Goal: Task Accomplishment & Management: Manage account settings

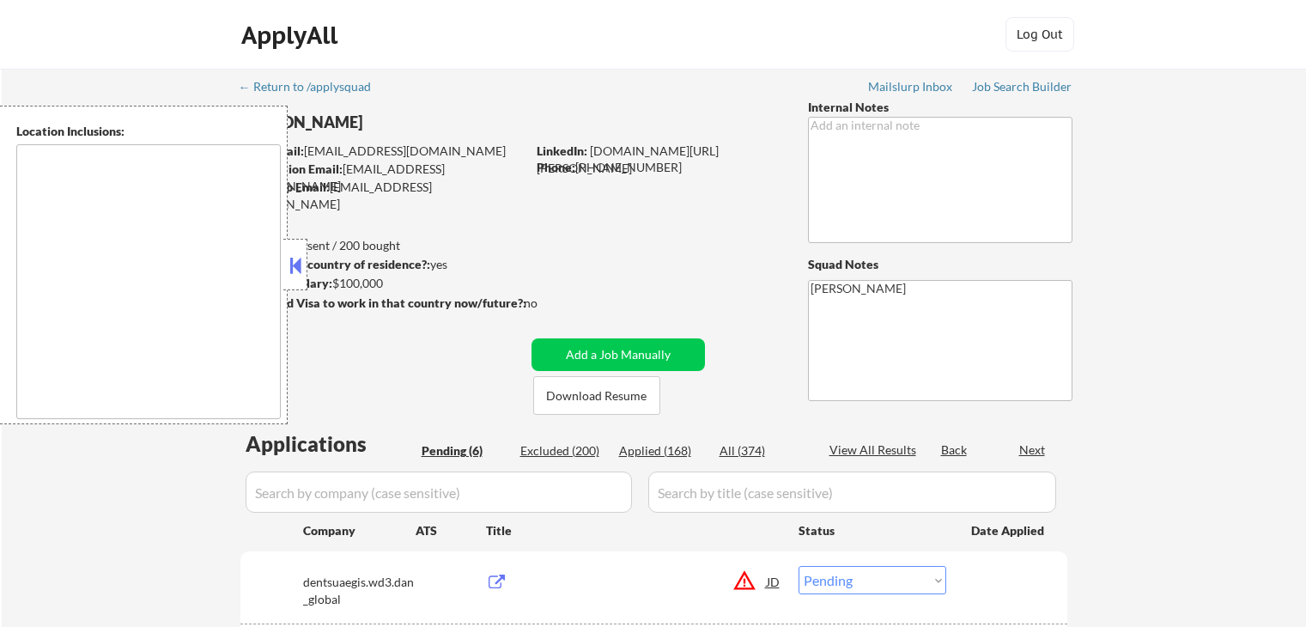
select select ""pending""
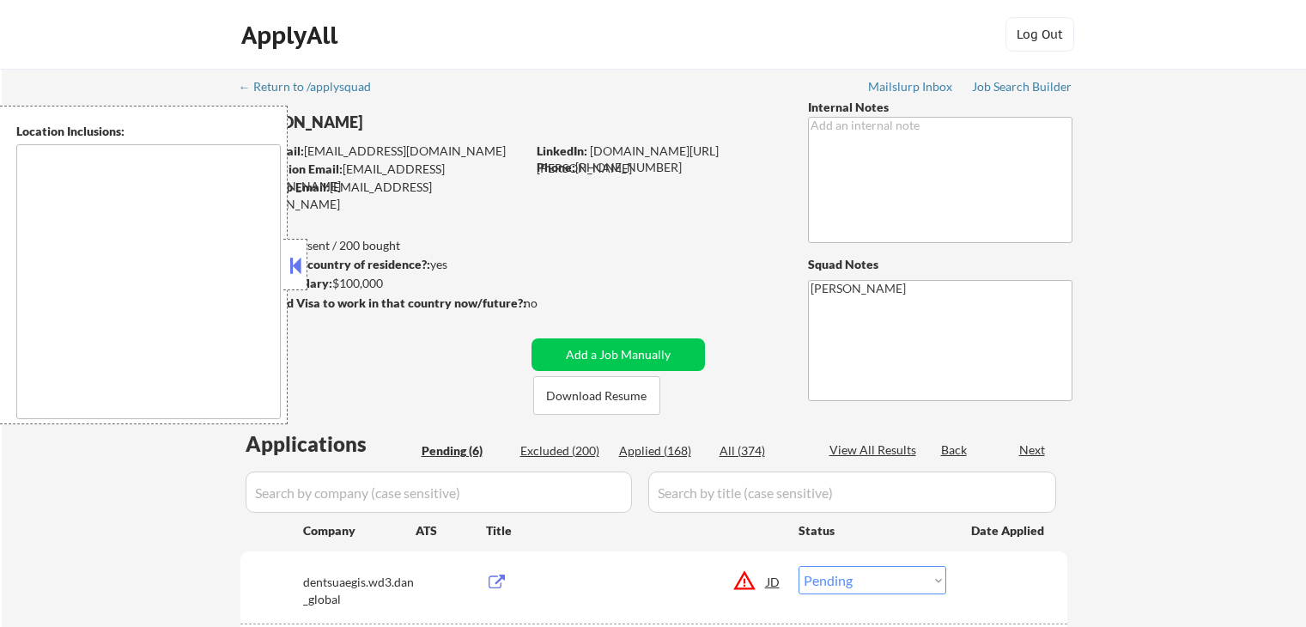
select select ""pending""
type textarea "remote"
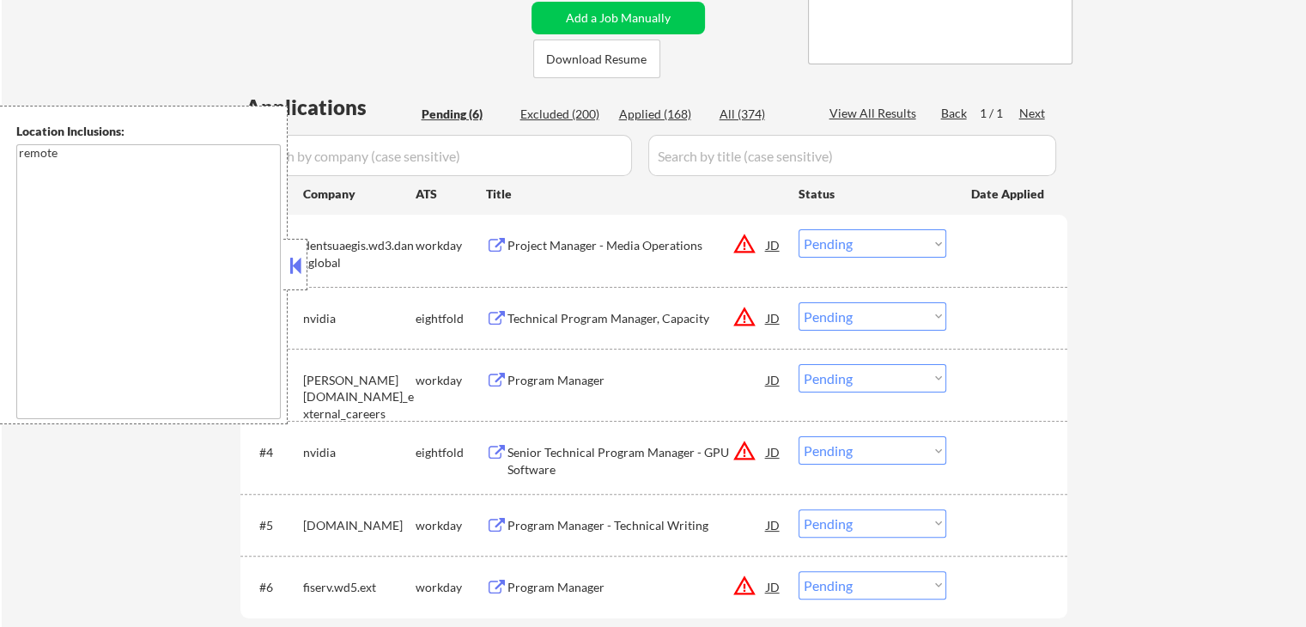
scroll to position [429, 0]
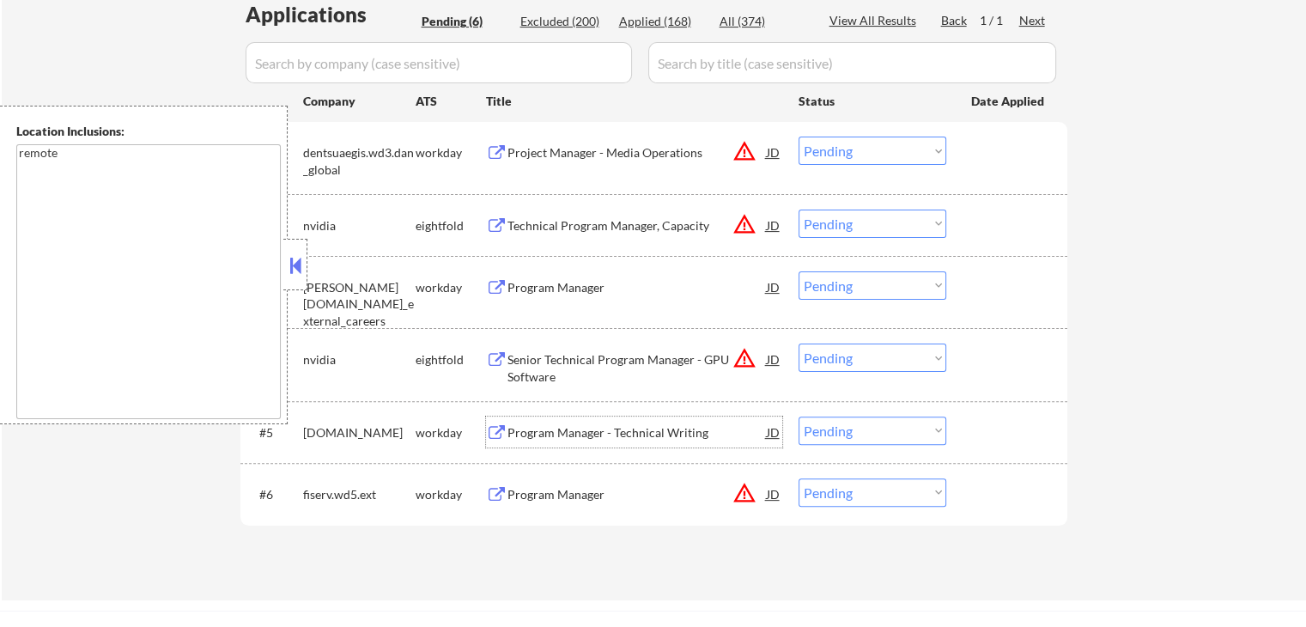
click at [522, 427] on div "Program Manager - Technical Writing" at bounding box center [637, 432] width 259 height 17
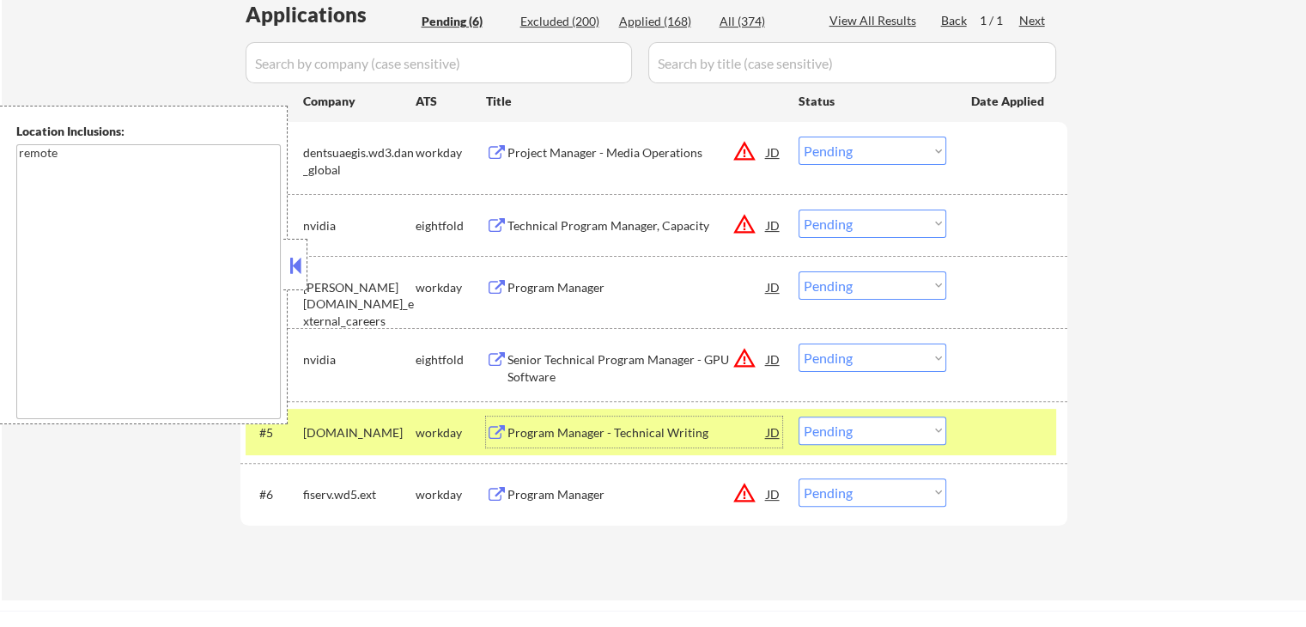
click at [515, 492] on div "Program Manager" at bounding box center [637, 494] width 259 height 17
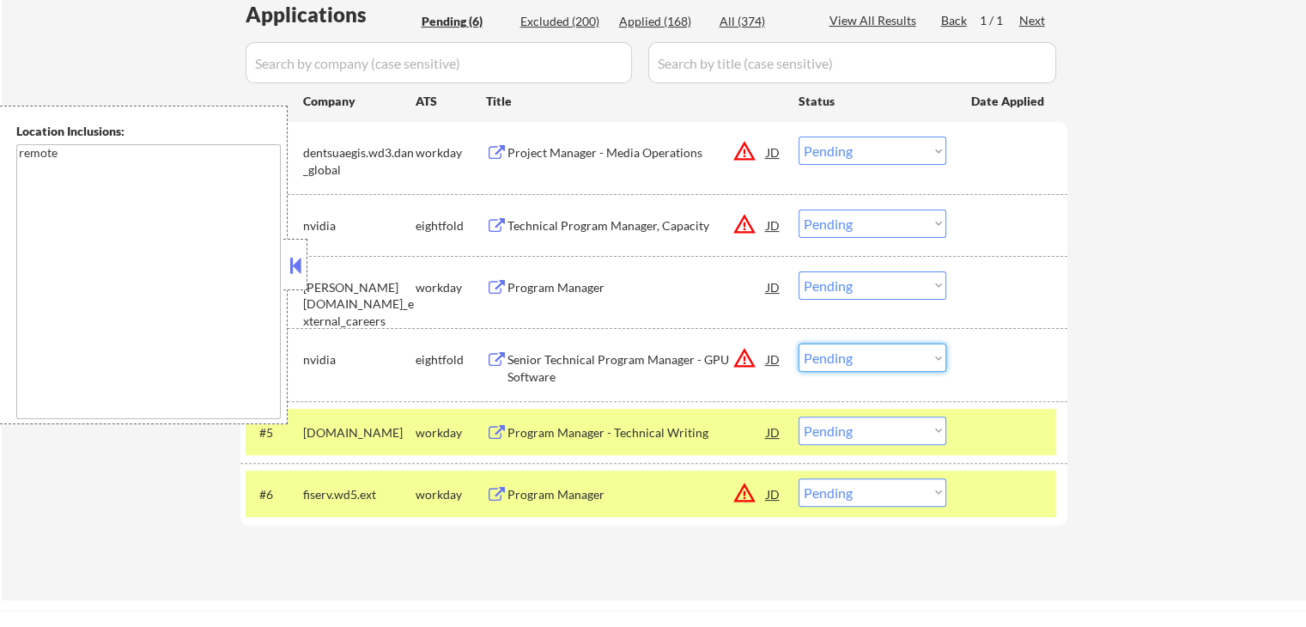
click at [833, 357] on select "Choose an option... Pending Applied Excluded (Questions) Excluded (Expired) Exc…" at bounding box center [873, 358] width 148 height 28
select select ""excluded__location_""
click at [799, 344] on select "Choose an option... Pending Applied Excluded (Questions) Excluded (Expired) Exc…" at bounding box center [873, 358] width 148 height 28
click at [827, 214] on select "Choose an option... Pending Applied Excluded (Questions) Excluded (Expired) Exc…" at bounding box center [873, 224] width 148 height 28
select select ""excluded__location_""
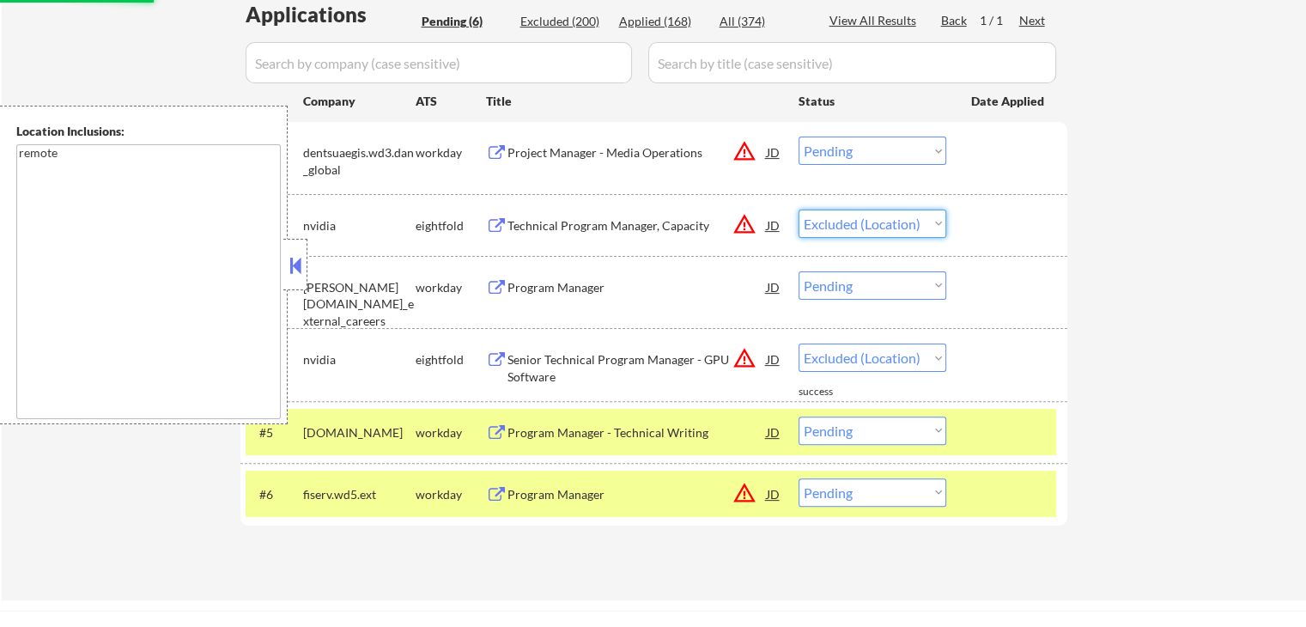
click at [799, 210] on select "Choose an option... Pending Applied Excluded (Questions) Excluded (Expired) Exc…" at bounding box center [873, 224] width 148 height 28
select select ""pending""
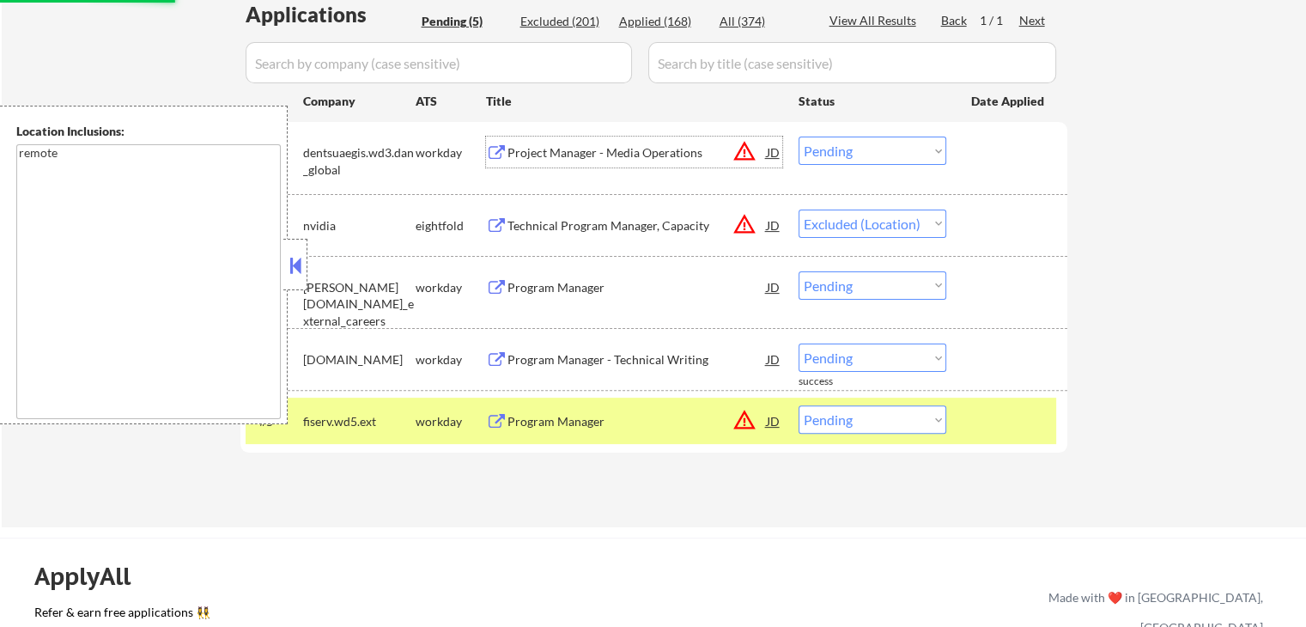
click at [541, 154] on div "Project Manager - Media Operations" at bounding box center [637, 152] width 259 height 17
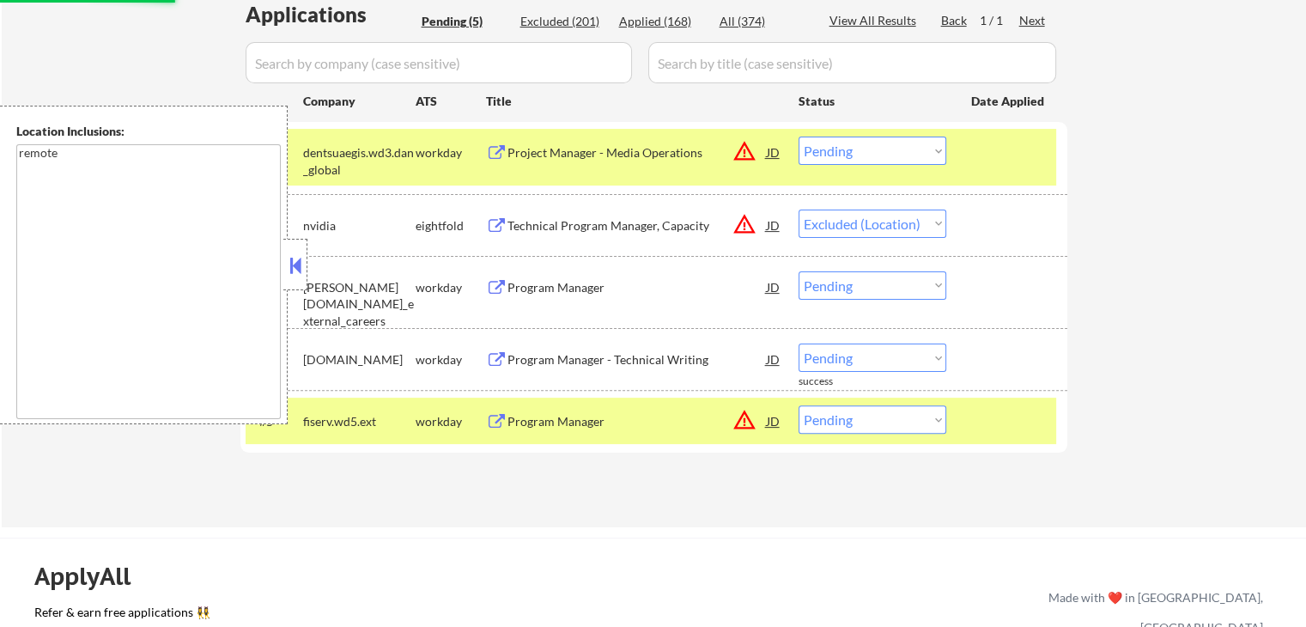
select select ""pending""
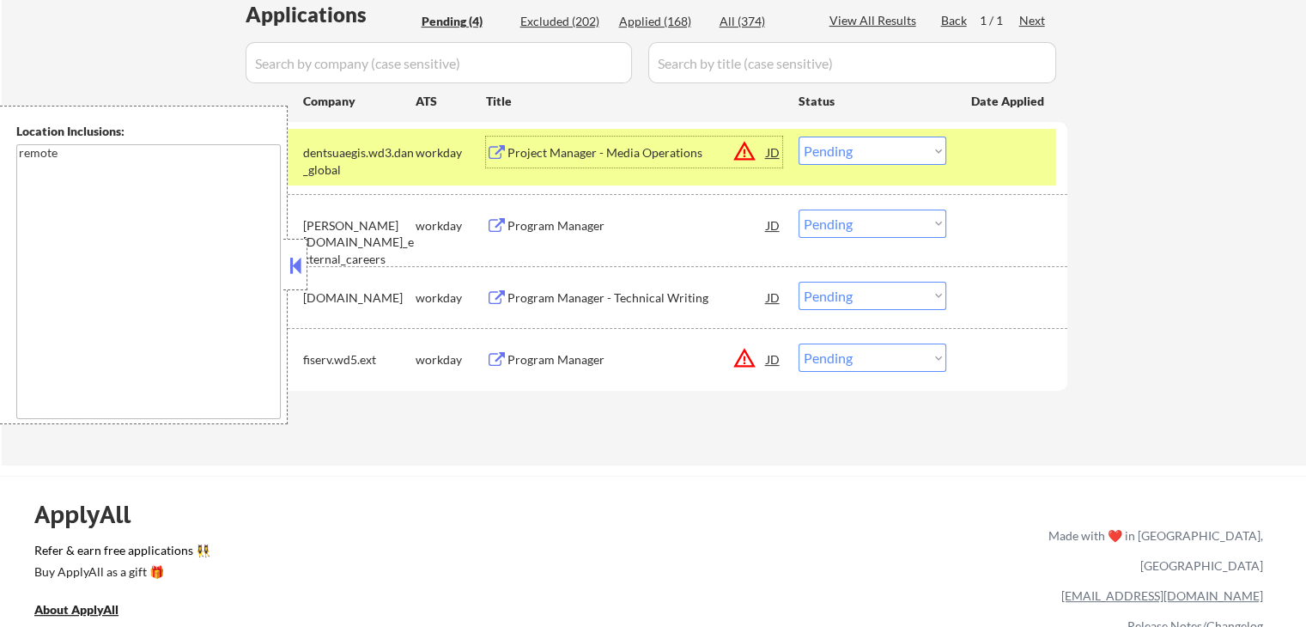
drag, startPoint x: 848, startPoint y: 359, endPoint x: 858, endPoint y: 368, distance: 14.0
click at [848, 359] on select "Choose an option... Pending Applied Excluded (Questions) Excluded (Expired) Exc…" at bounding box center [873, 358] width 148 height 28
select select ""excluded__location_""
click at [799, 344] on select "Choose an option... Pending Applied Excluded (Questions) Excluded (Expired) Exc…" at bounding box center [873, 358] width 148 height 28
click at [859, 148] on select "Choose an option... Pending Applied Excluded (Questions) Excluded (Expired) Exc…" at bounding box center [873, 151] width 148 height 28
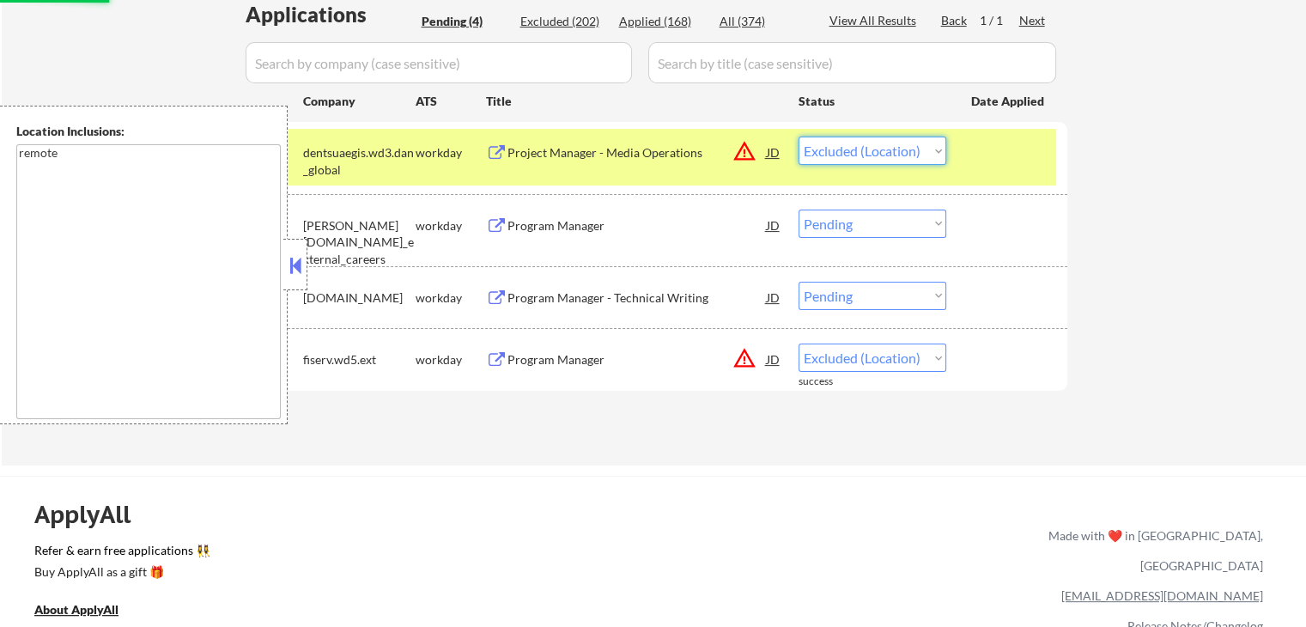
click at [799, 137] on select "Choose an option... Pending Applied Excluded (Questions) Excluded (Expired) Exc…" at bounding box center [873, 151] width 148 height 28
click at [510, 221] on div "Program Manager" at bounding box center [637, 225] width 259 height 17
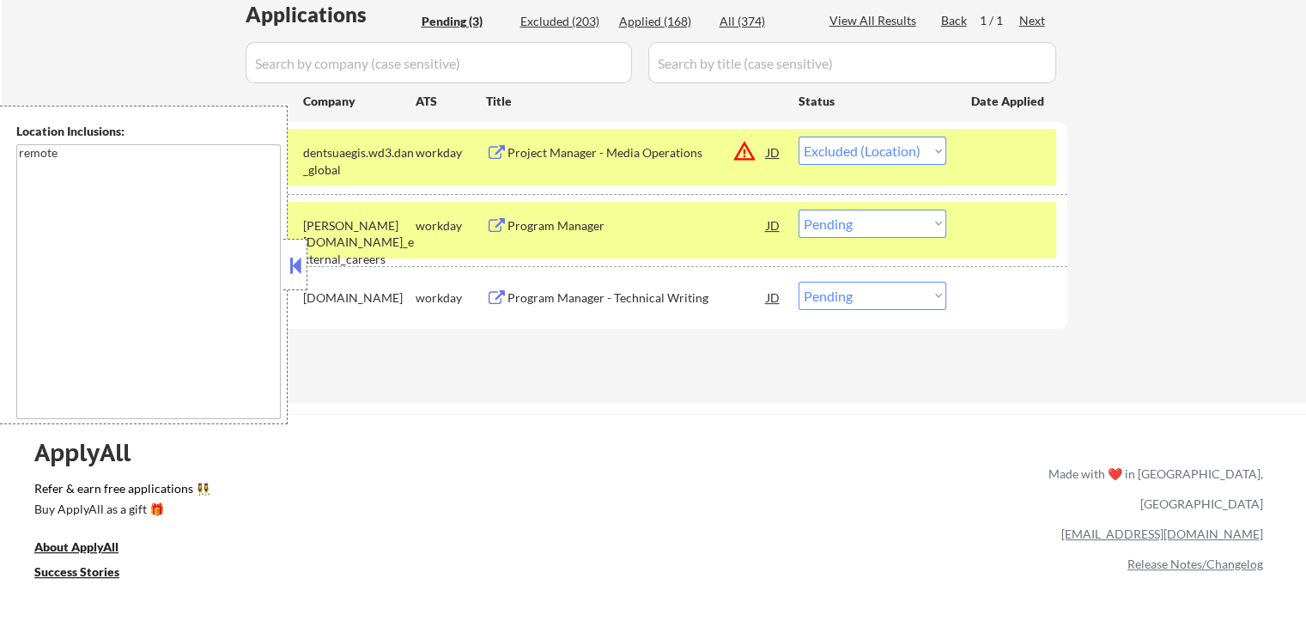
select select ""pending""
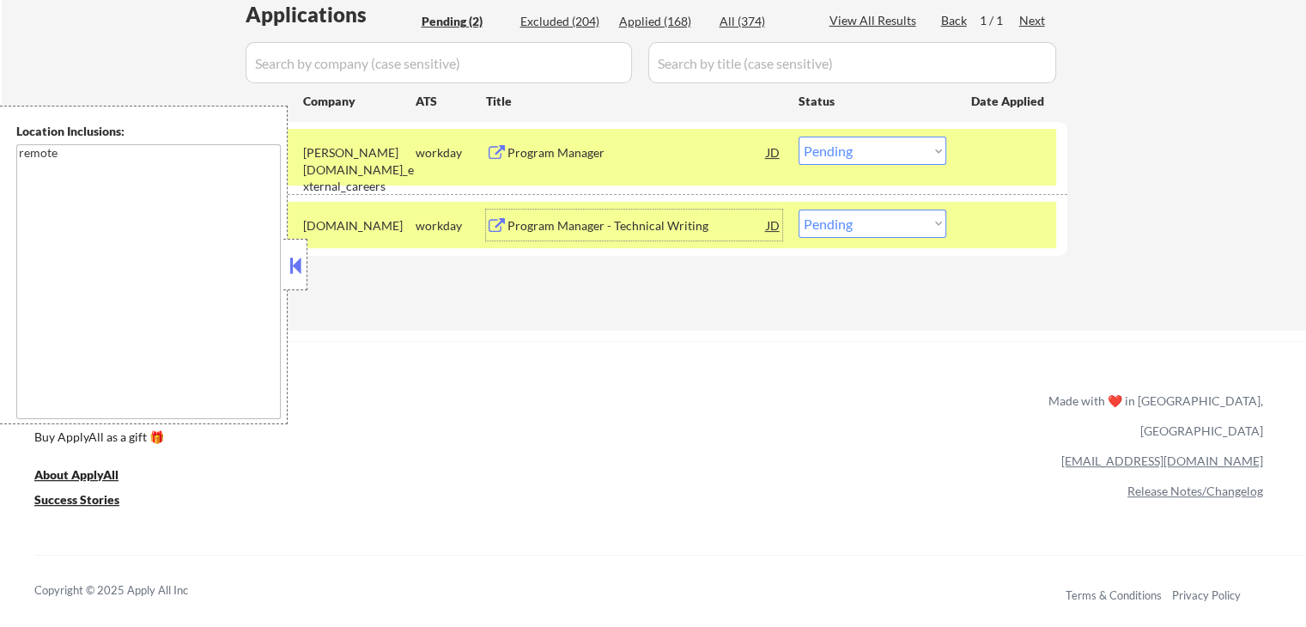
click at [874, 225] on select "Choose an option... Pending Applied Excluded (Questions) Excluded (Expired) Exc…" at bounding box center [873, 224] width 148 height 28
select select ""applied""
click at [799, 210] on select "Choose an option... Pending Applied Excluded (Questions) Excluded (Expired) Exc…" at bounding box center [873, 224] width 148 height 28
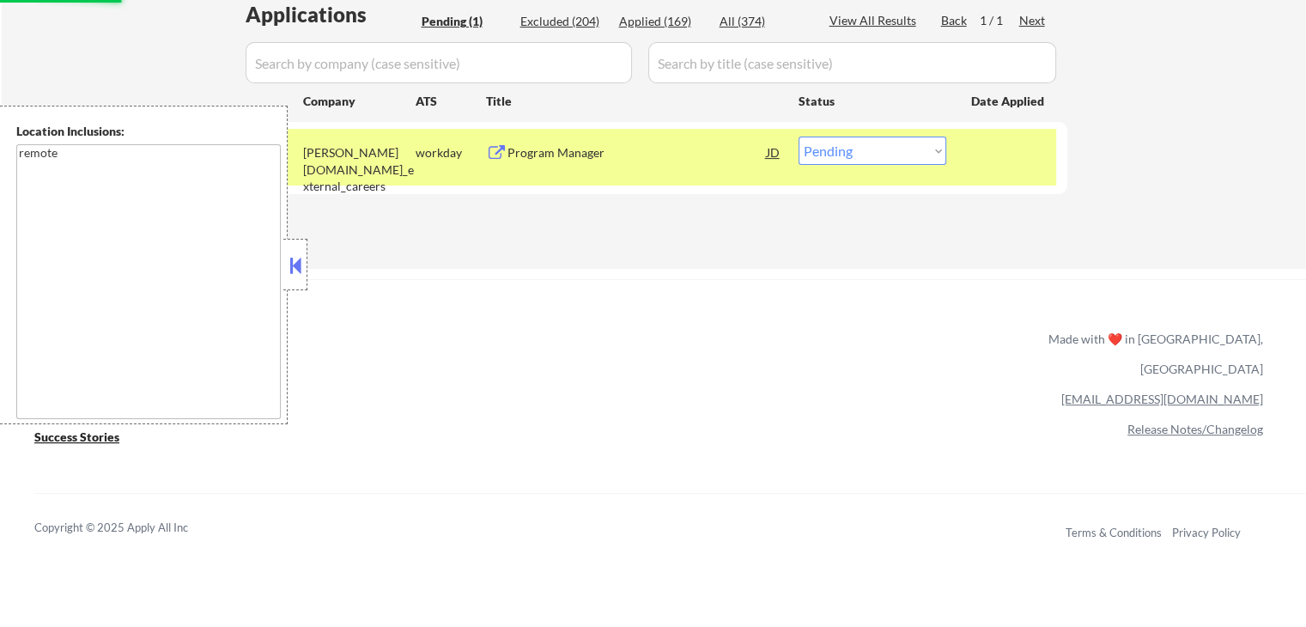
click at [867, 149] on select "Choose an option... Pending Applied Excluded (Questions) Excluded (Expired) Exc…" at bounding box center [873, 151] width 148 height 28
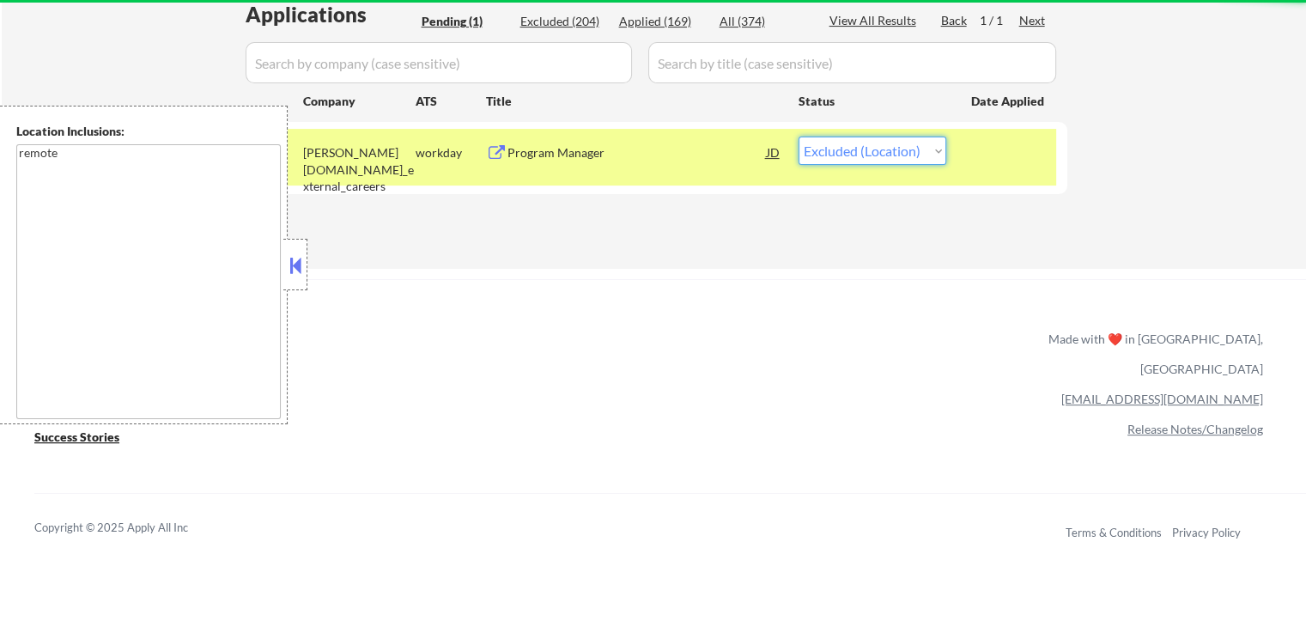
click at [799, 137] on select "Choose an option... Pending Applied Excluded (Questions) Excluded (Expired) Exc…" at bounding box center [873, 151] width 148 height 28
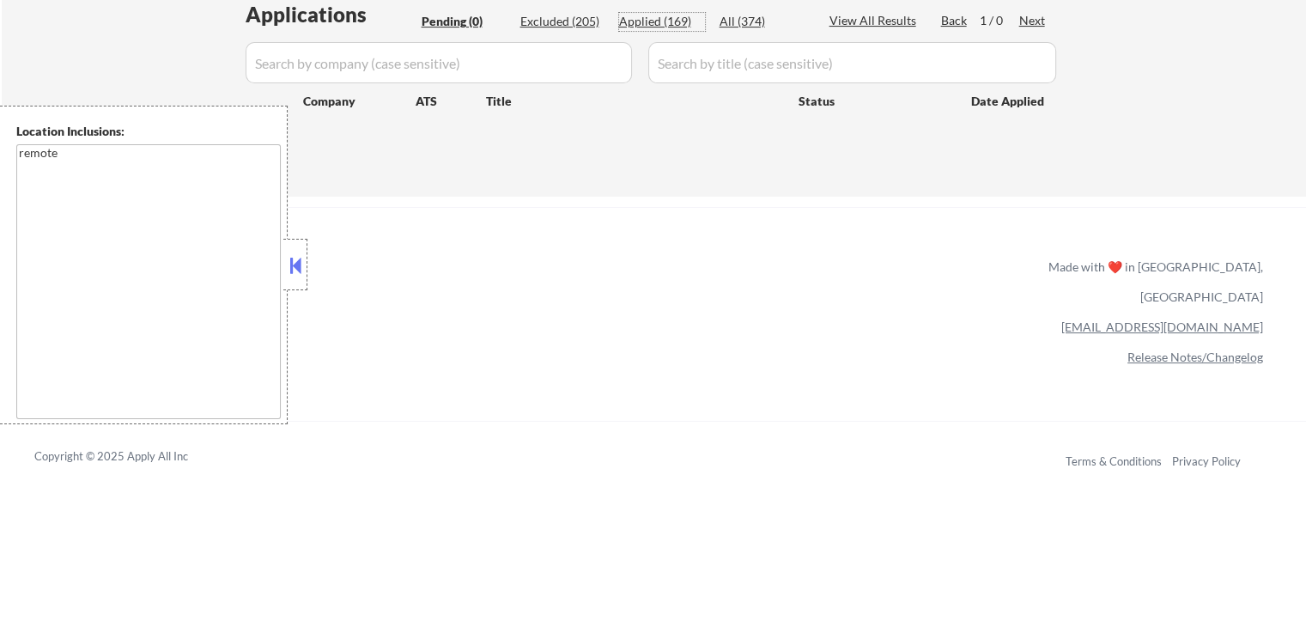
click at [671, 21] on div "Applied (169)" at bounding box center [662, 21] width 86 height 17
select select ""applied""
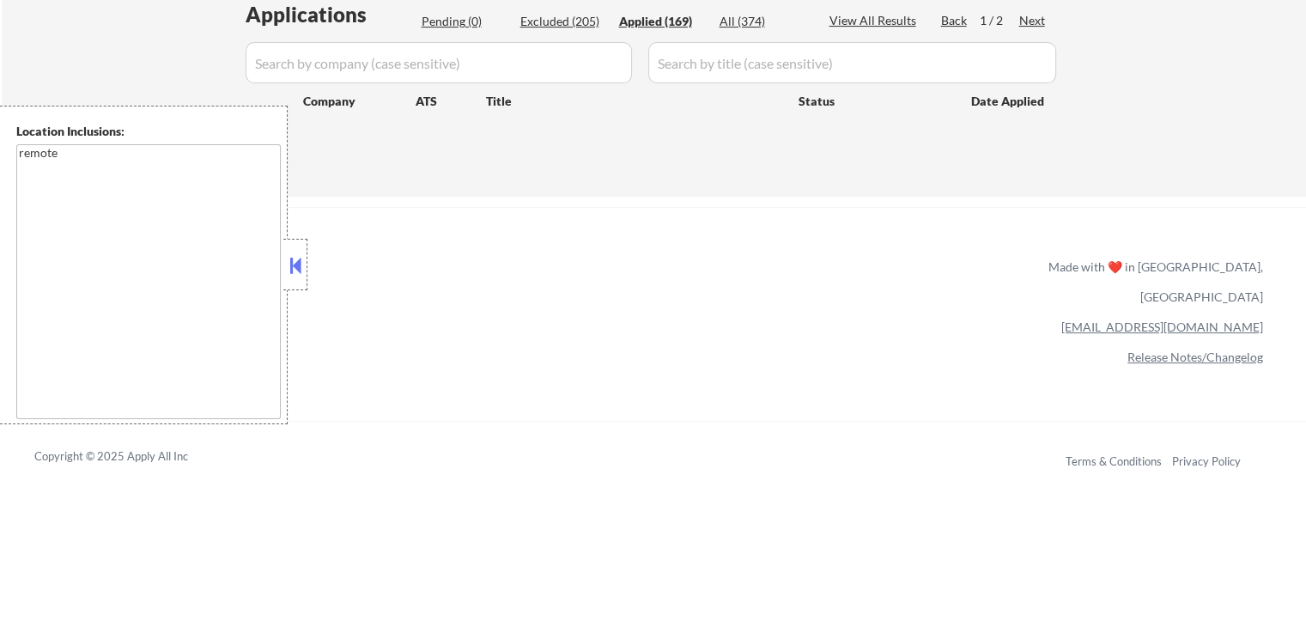
select select ""applied""
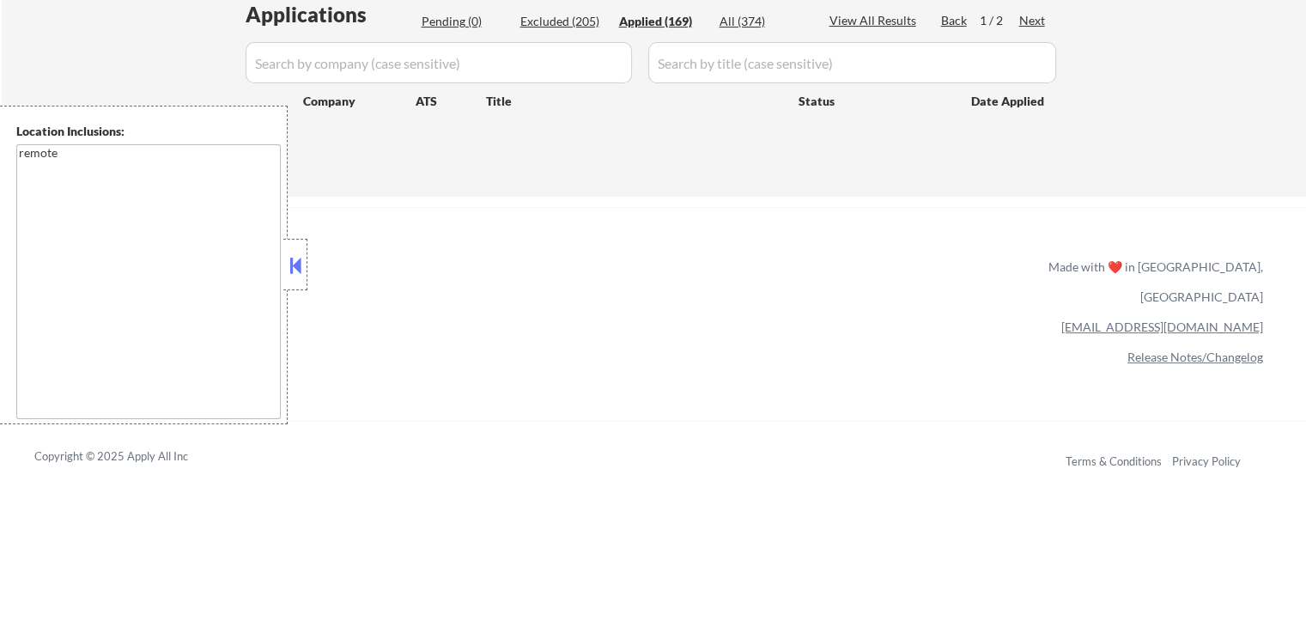
select select ""applied""
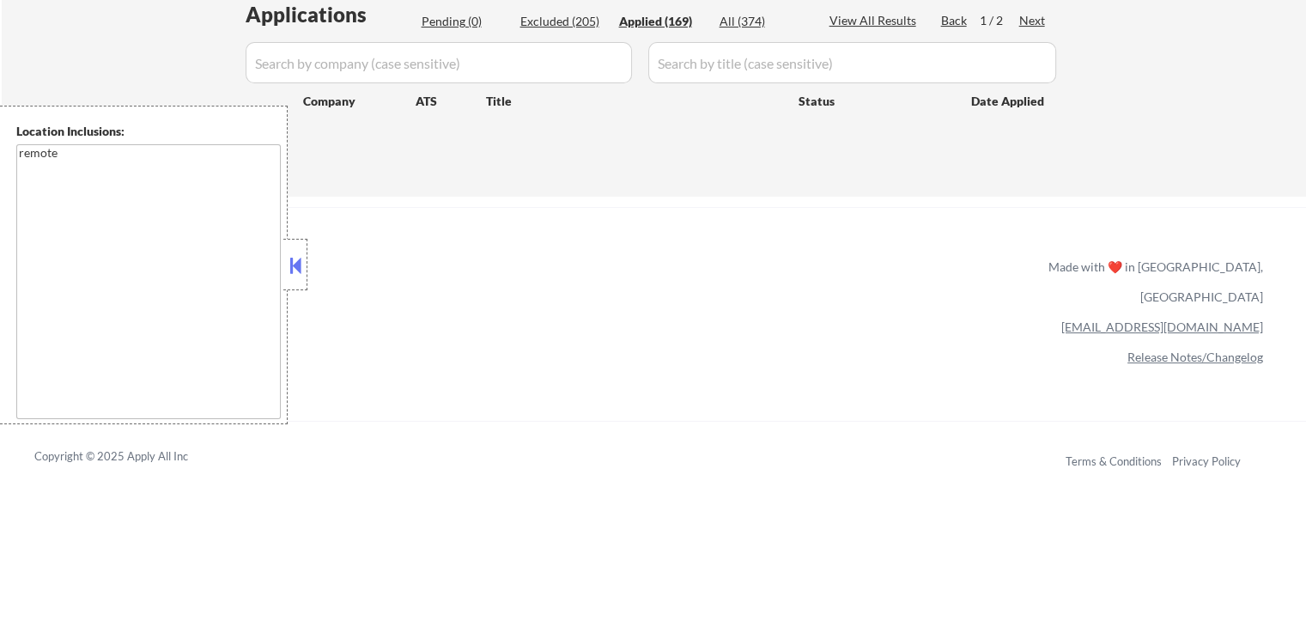
select select ""applied""
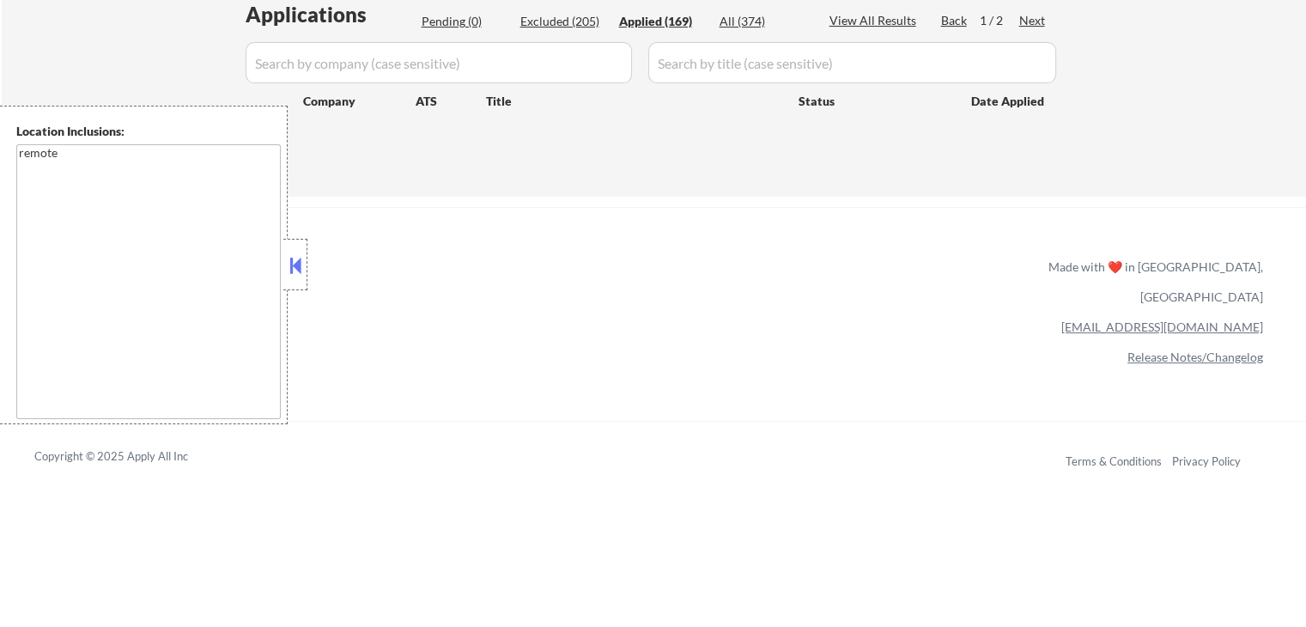
select select ""applied""
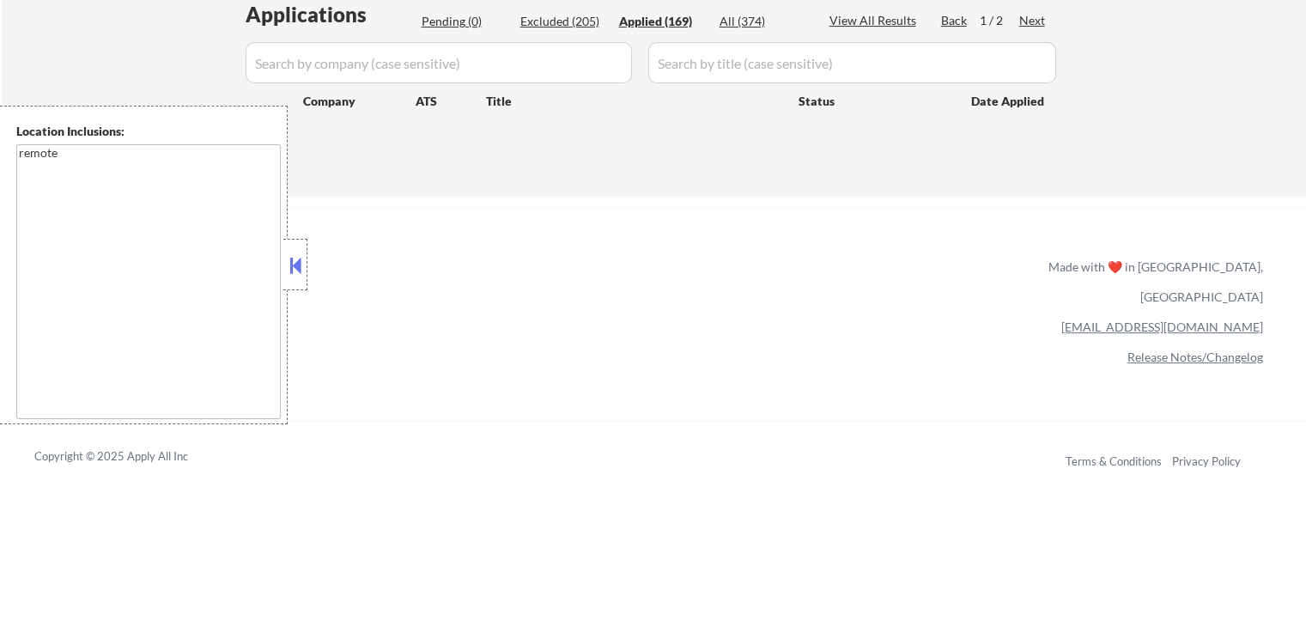
select select ""applied""
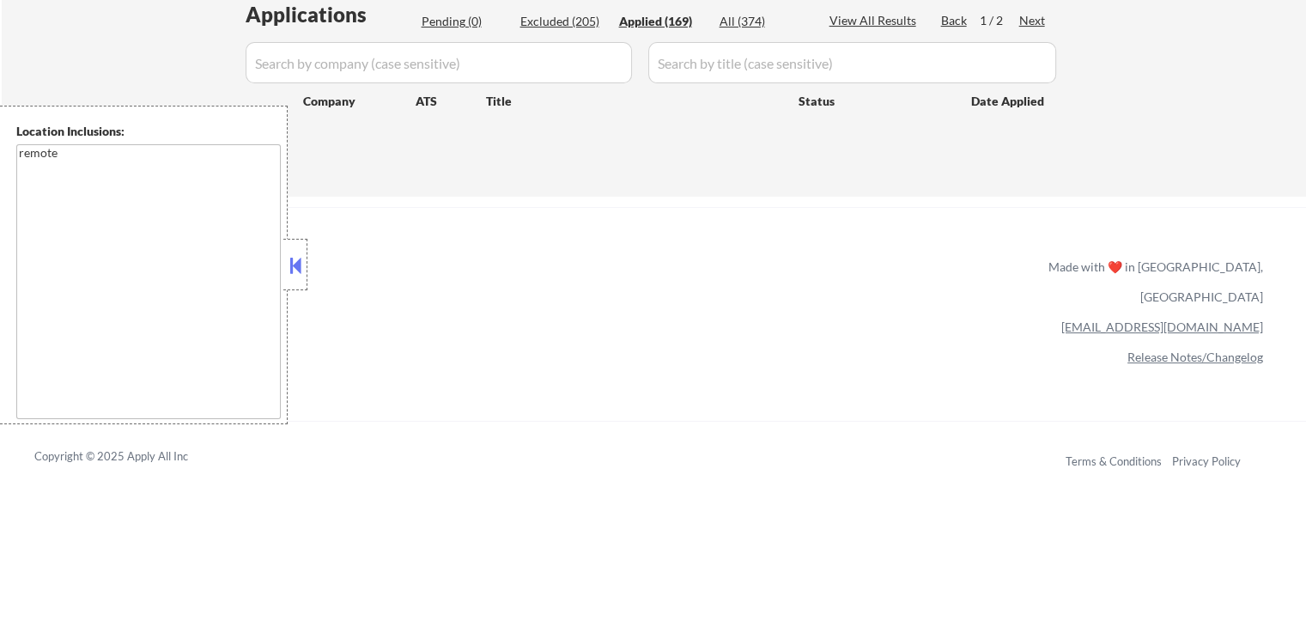
select select ""applied""
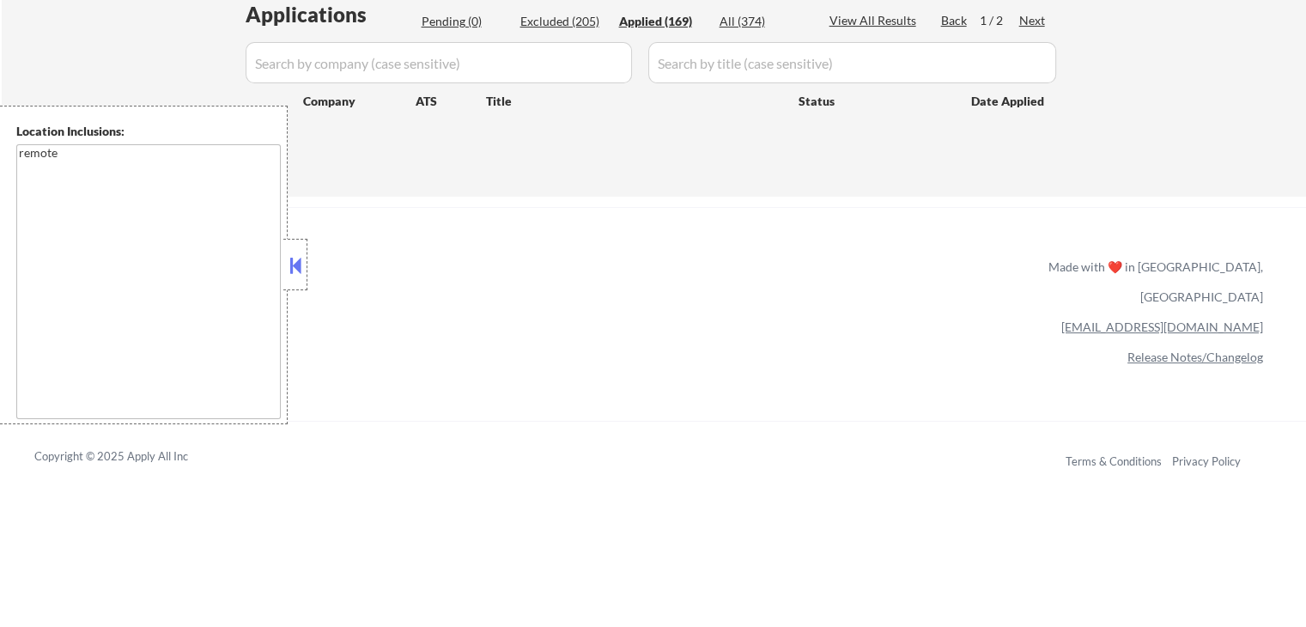
select select ""applied""
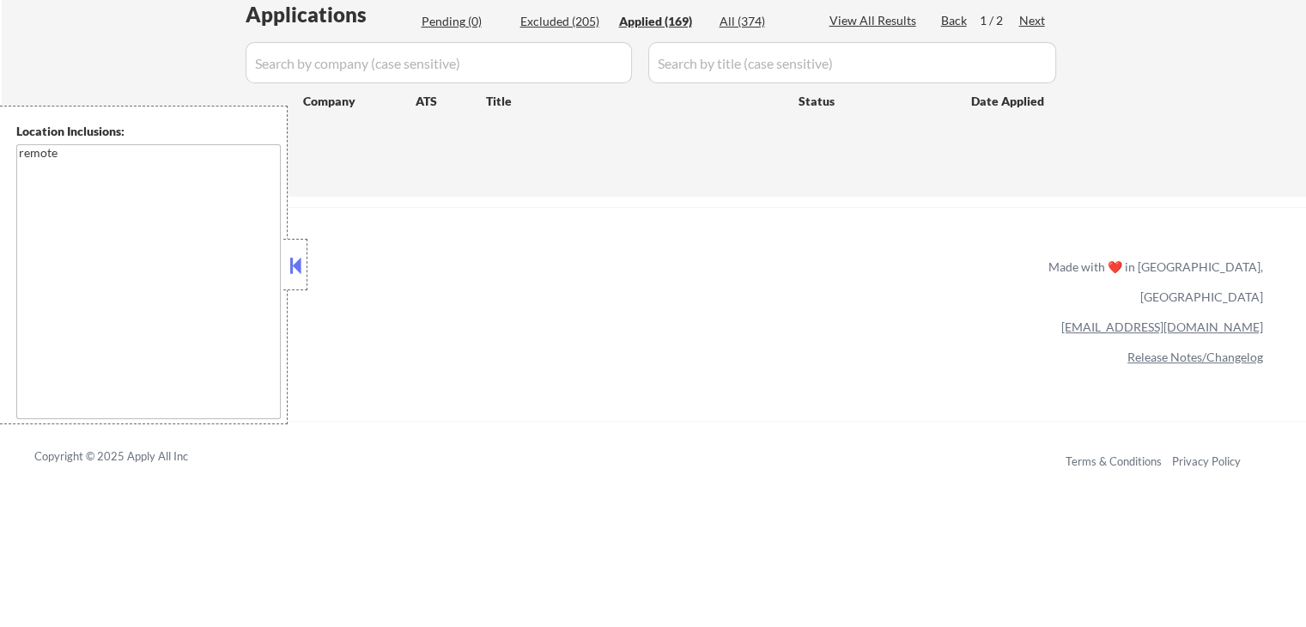
select select ""applied""
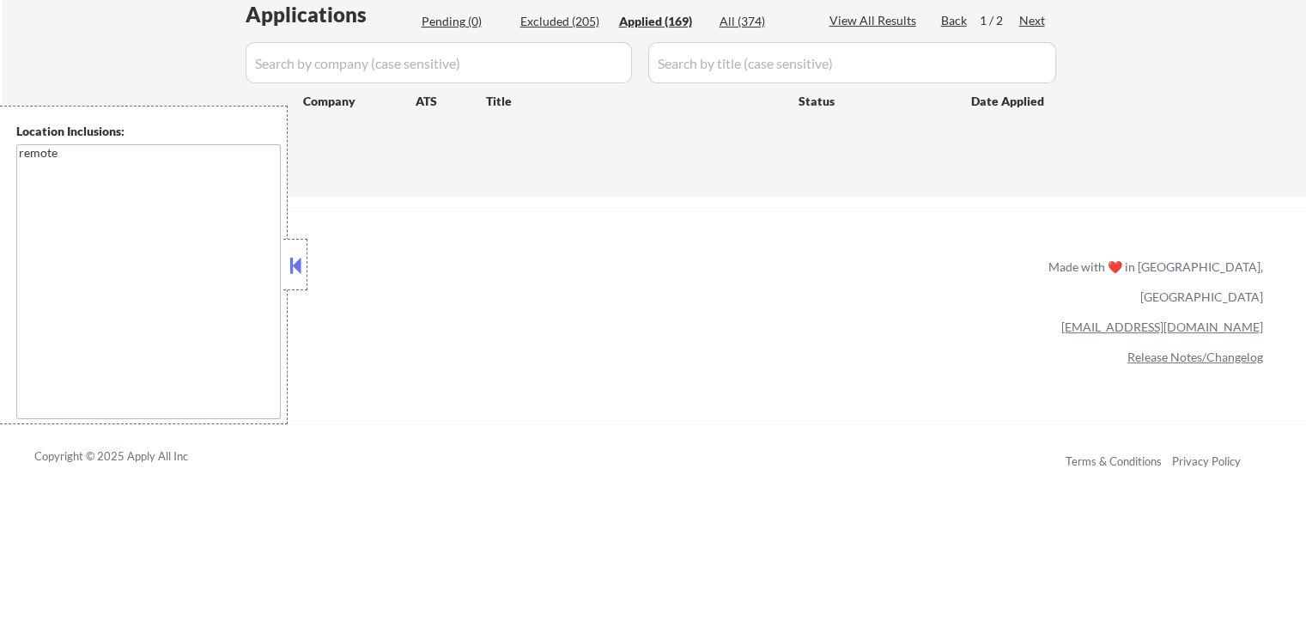
select select ""applied""
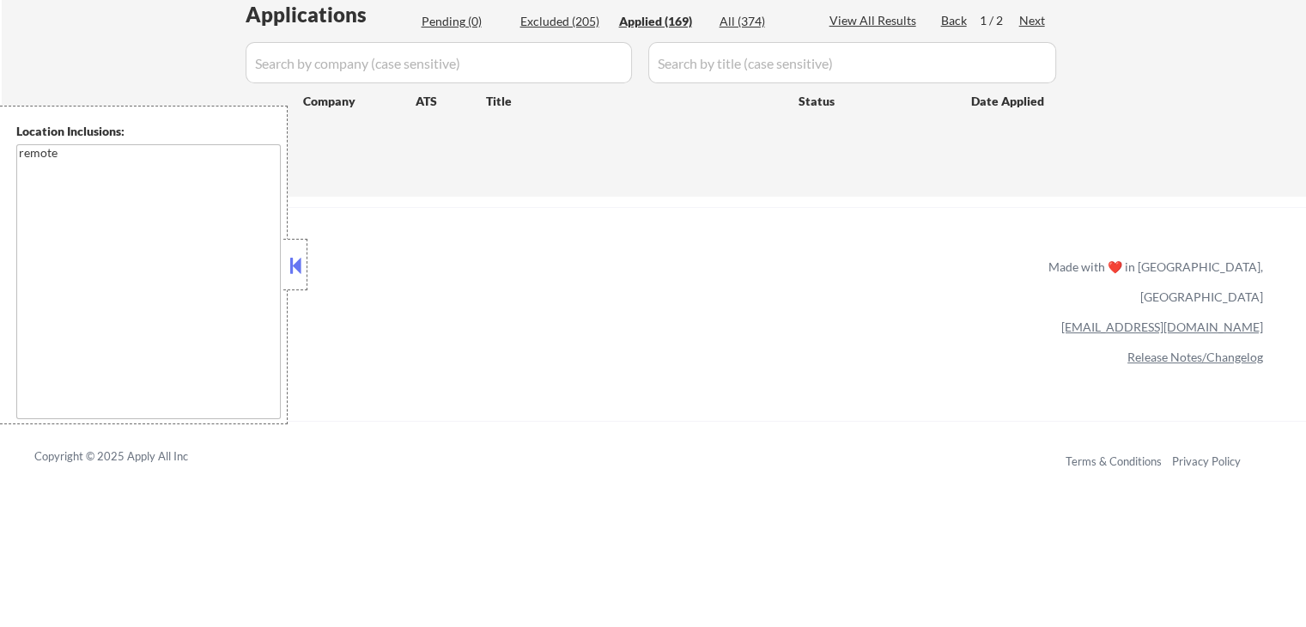
select select ""applied""
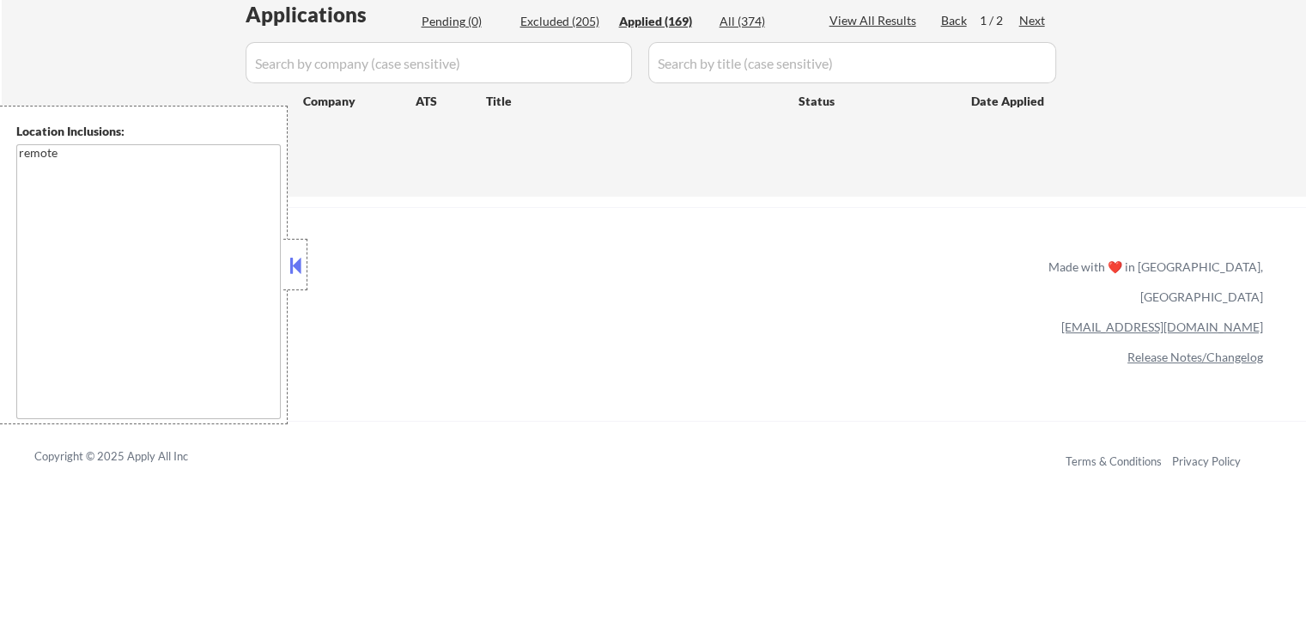
select select ""applied""
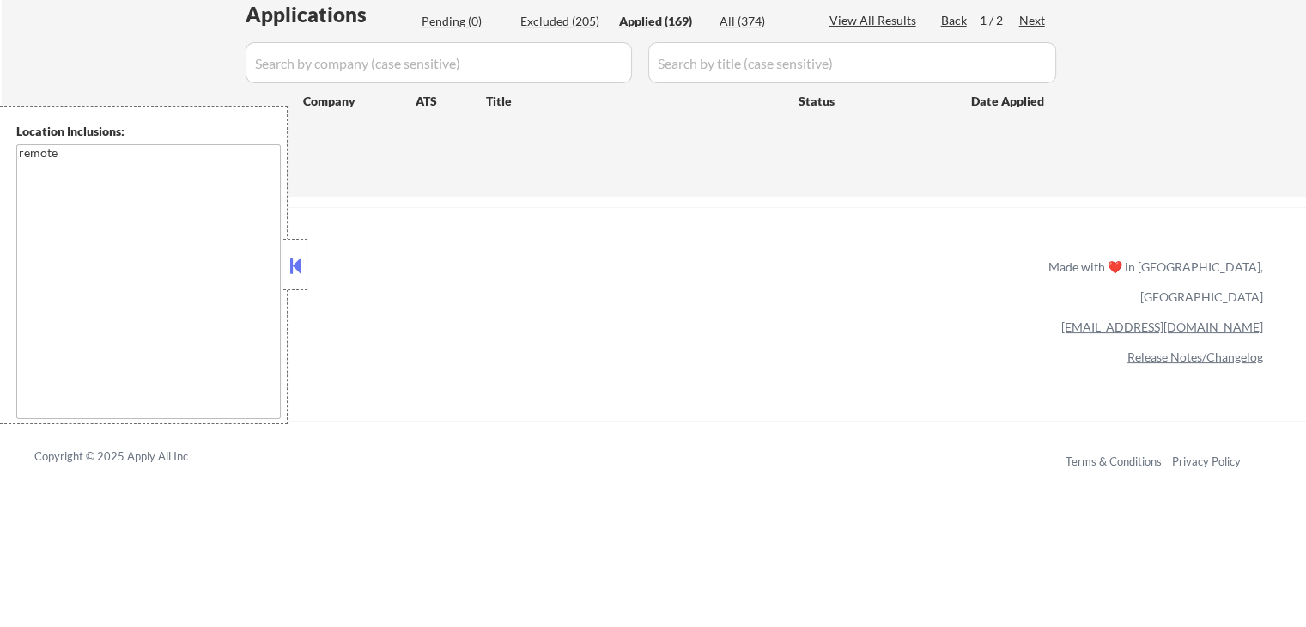
select select ""applied""
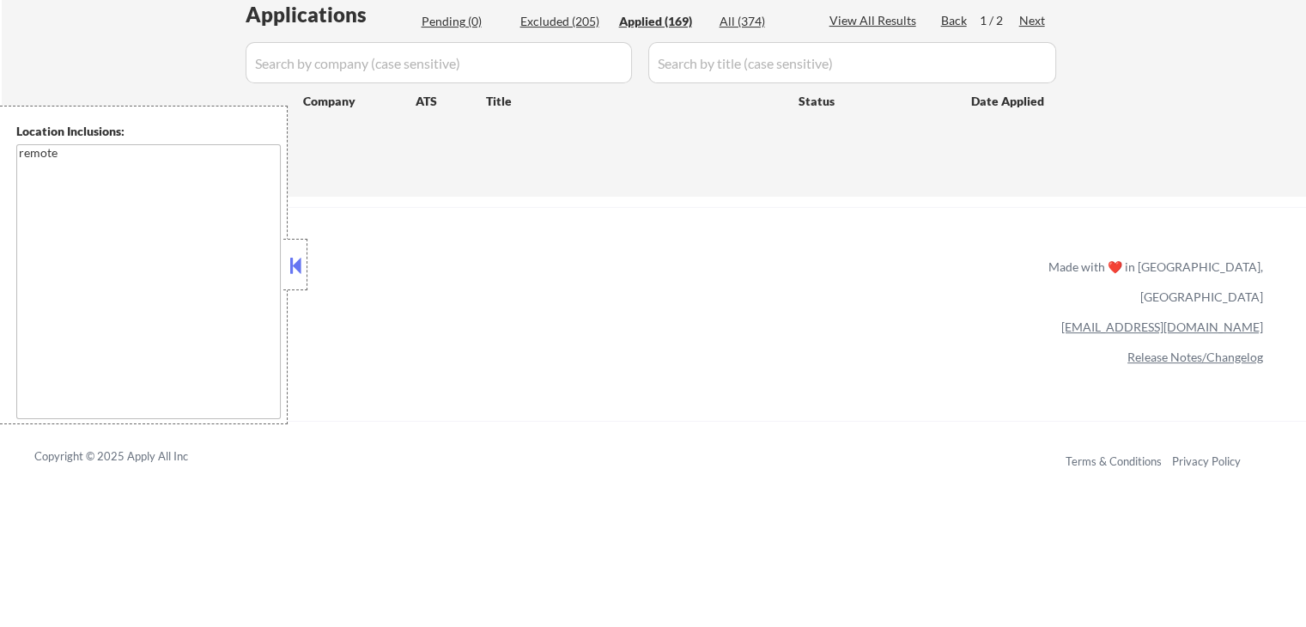
select select ""applied""
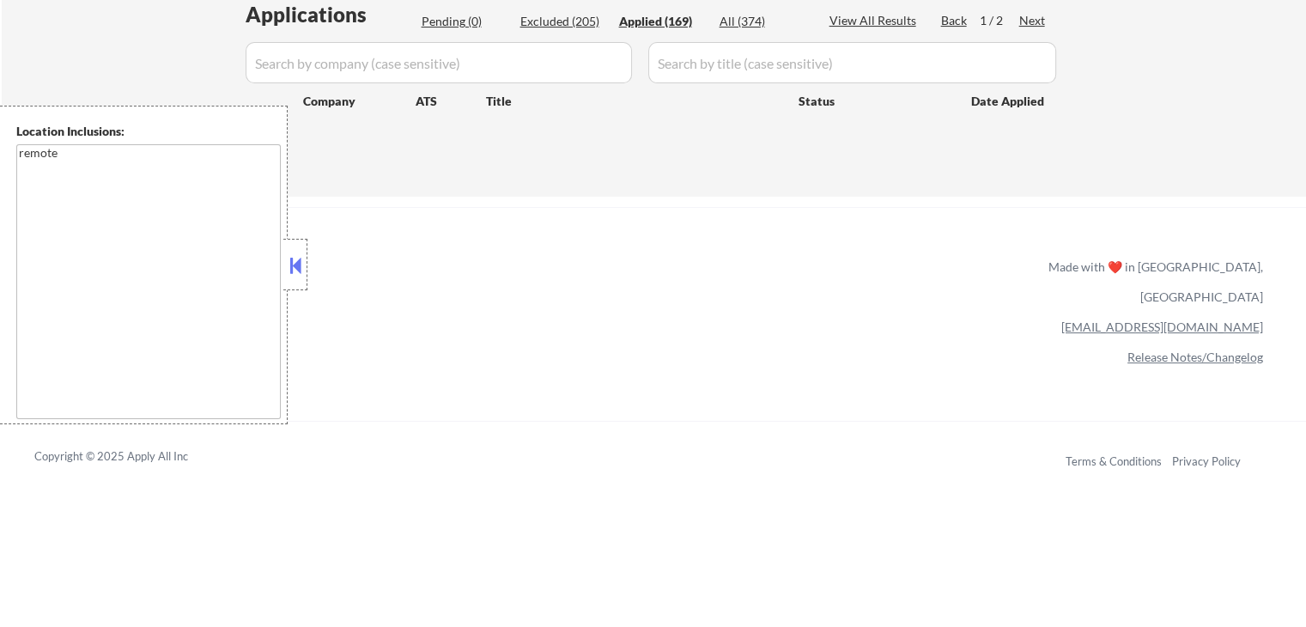
select select ""applied""
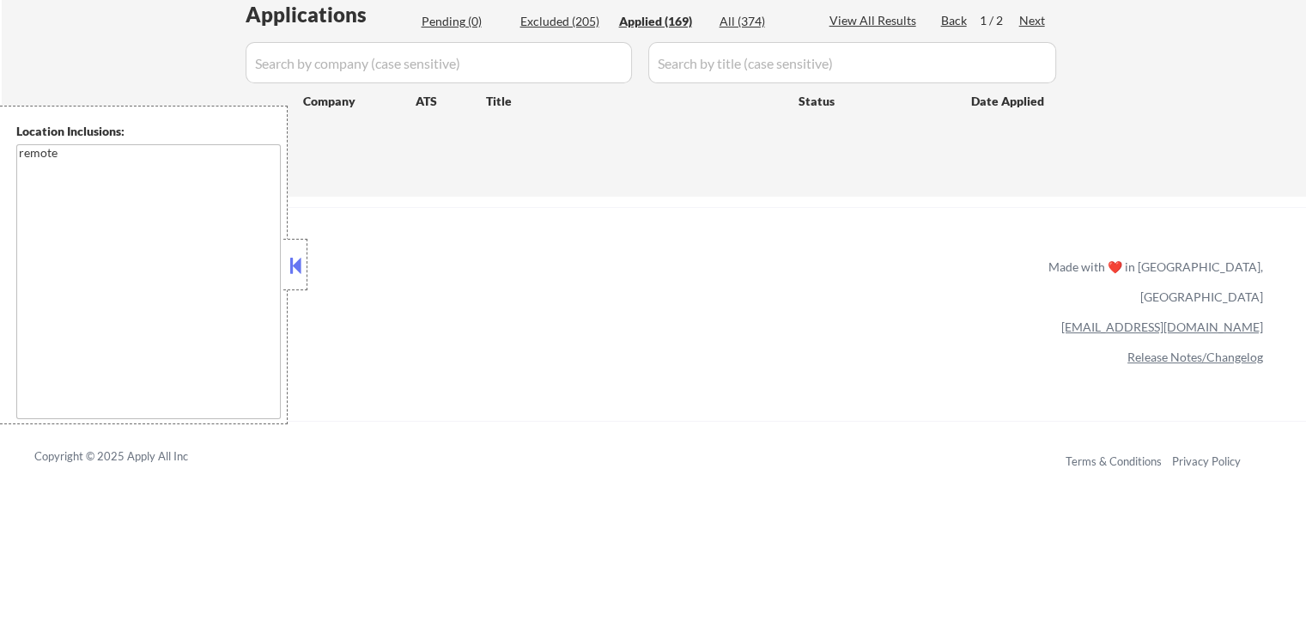
select select ""applied""
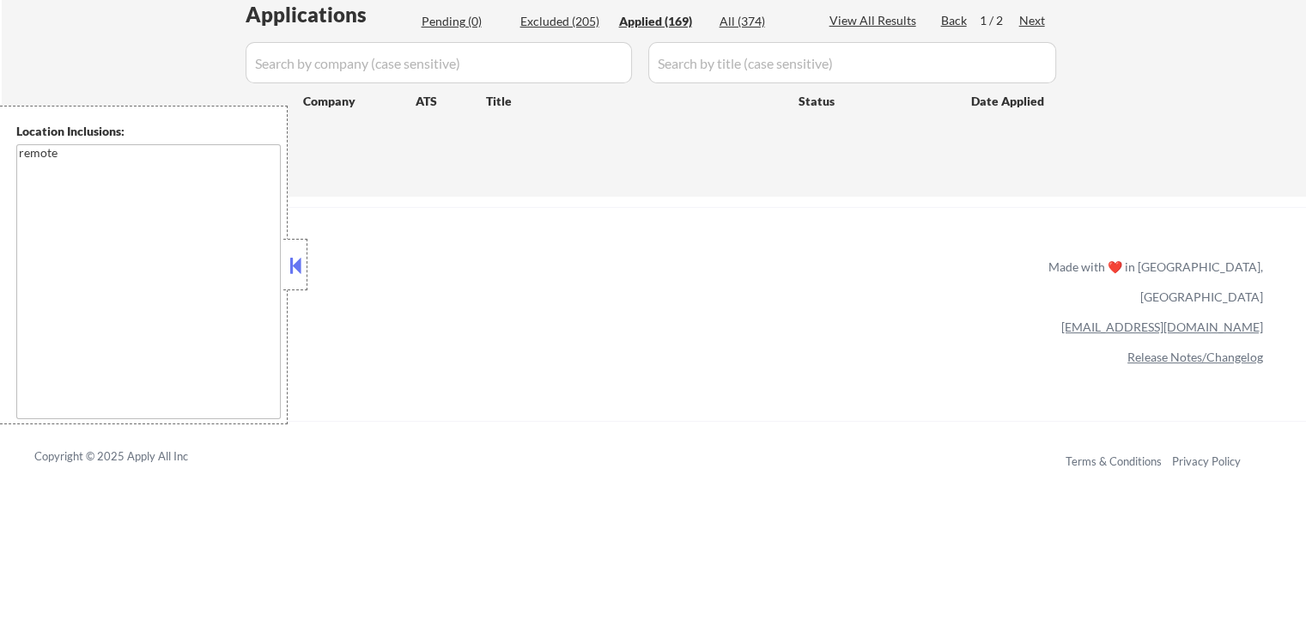
select select ""applied""
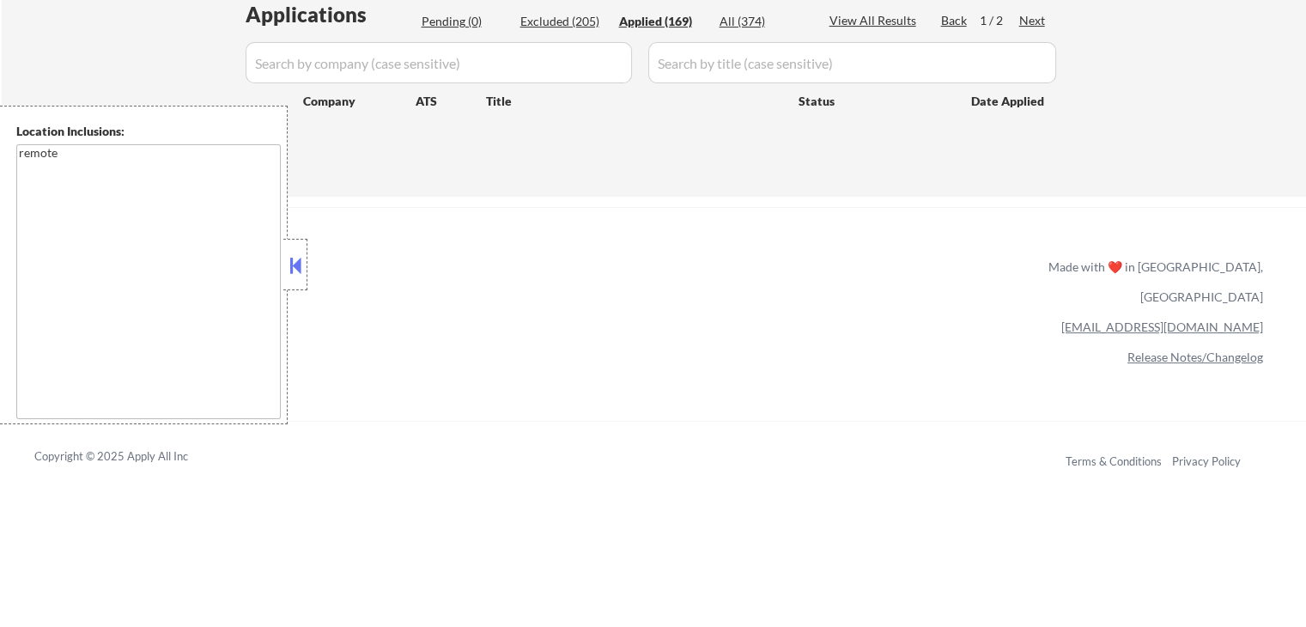
select select ""applied""
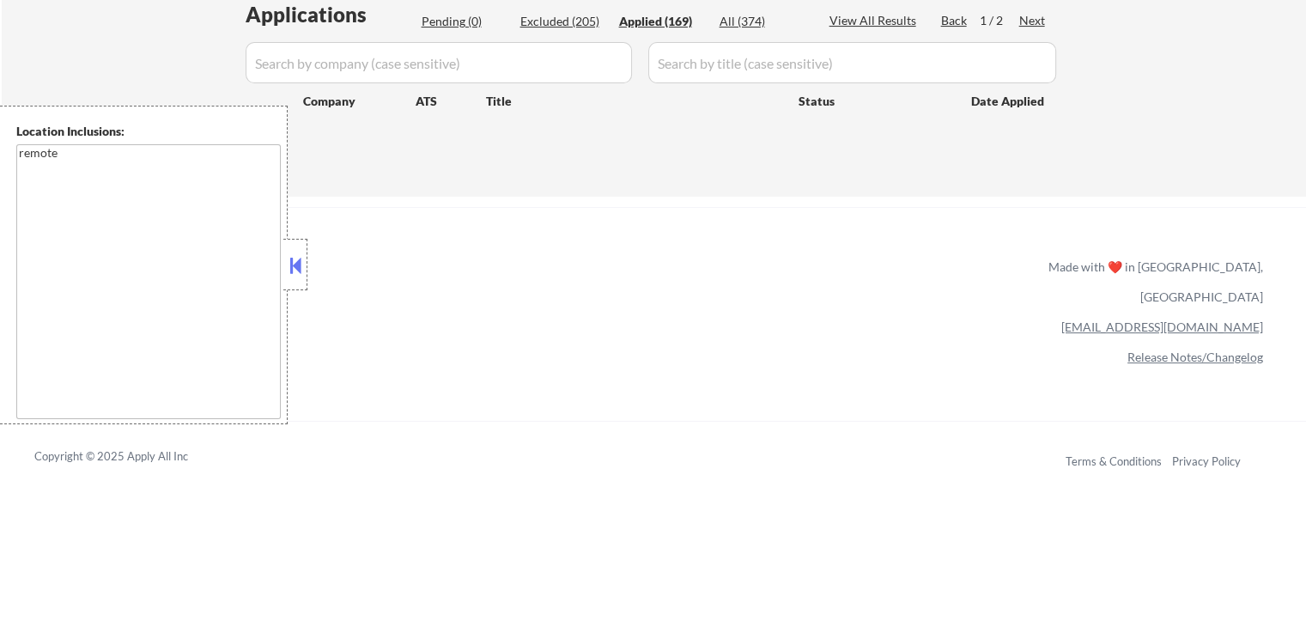
select select ""applied""
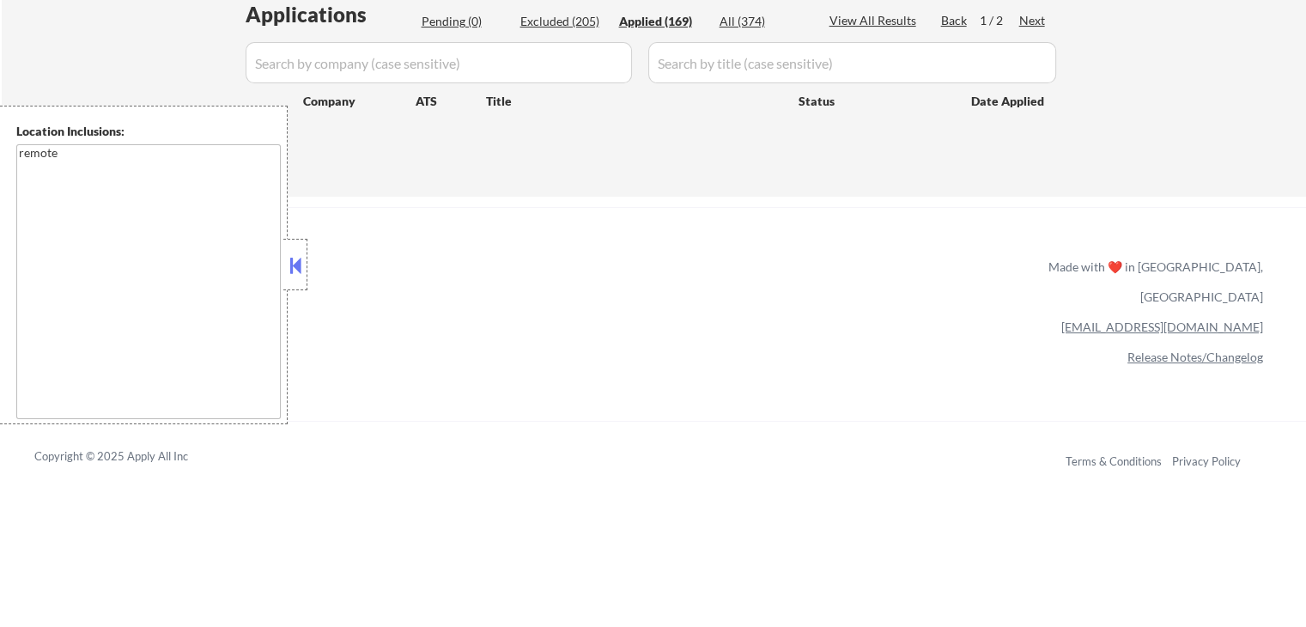
select select ""applied""
